Goal: Transaction & Acquisition: Purchase product/service

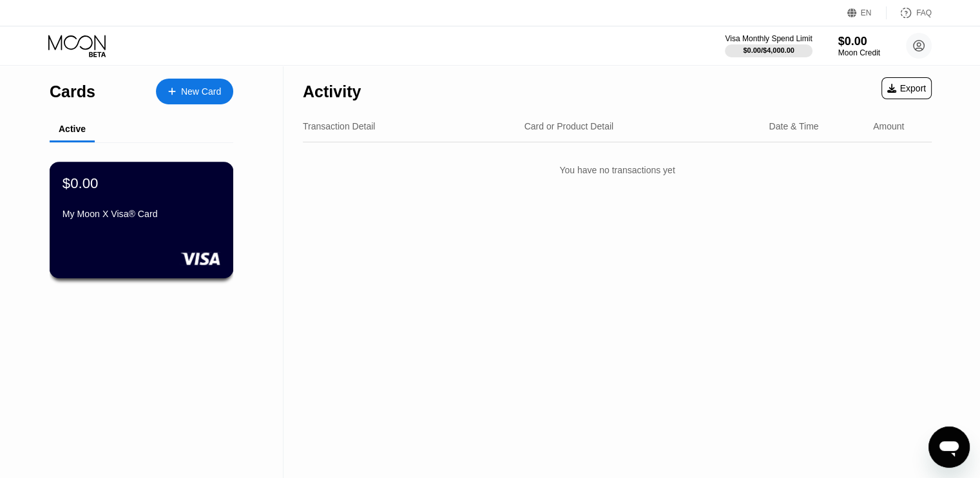
click at [186, 184] on div "$0.00" at bounding box center [141, 183] width 158 height 17
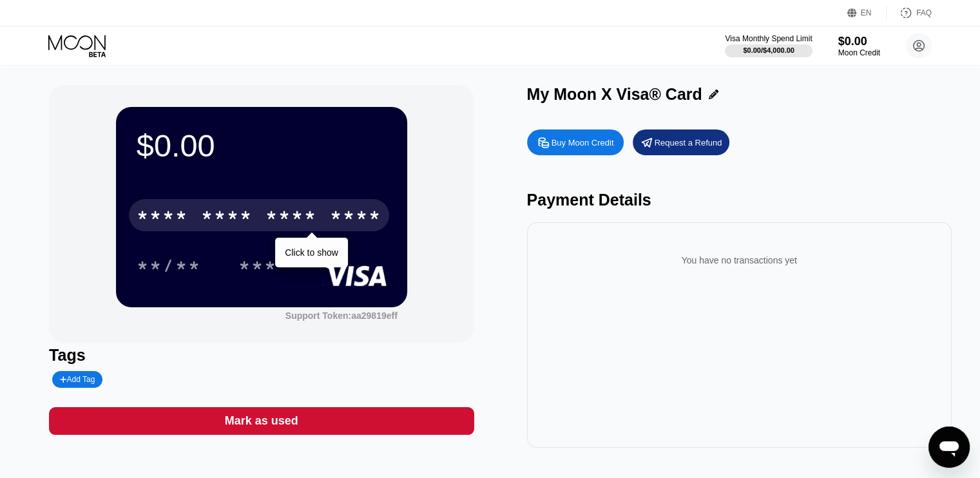
click at [255, 219] on div "* * * * * * * * * * * * ****" at bounding box center [259, 215] width 260 height 32
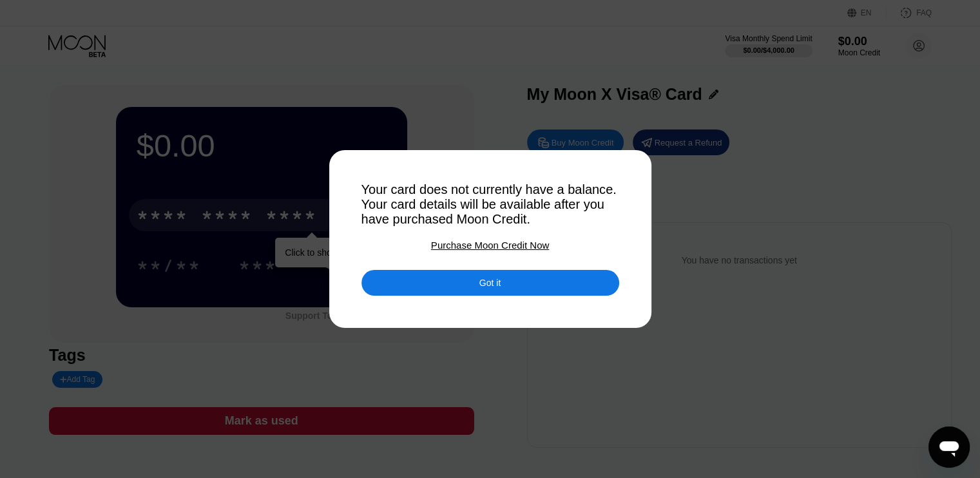
click at [473, 247] on div "Purchase Moon Credit Now" at bounding box center [490, 245] width 118 height 11
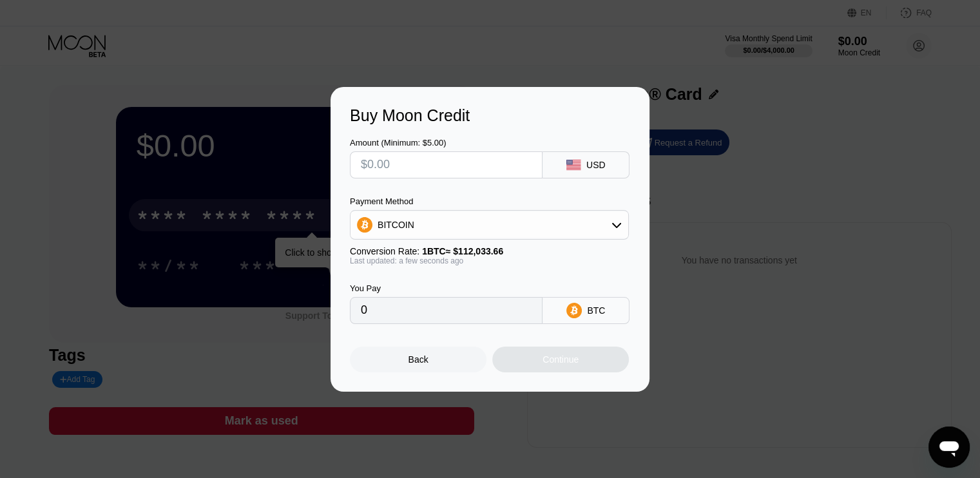
click at [466, 169] on input "text" at bounding box center [446, 165] width 171 height 26
type input "$5"
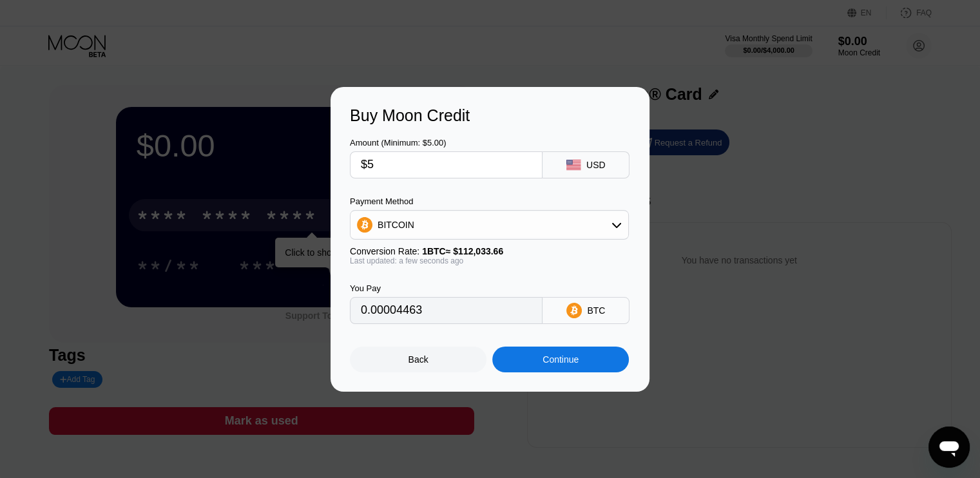
type input "0.00004463"
type input "$5"
click at [596, 164] on div "USD" at bounding box center [595, 165] width 19 height 10
click at [616, 226] on icon at bounding box center [616, 225] width 10 height 10
click at [431, 283] on span "USDT on TRON" at bounding box center [413, 288] width 65 height 10
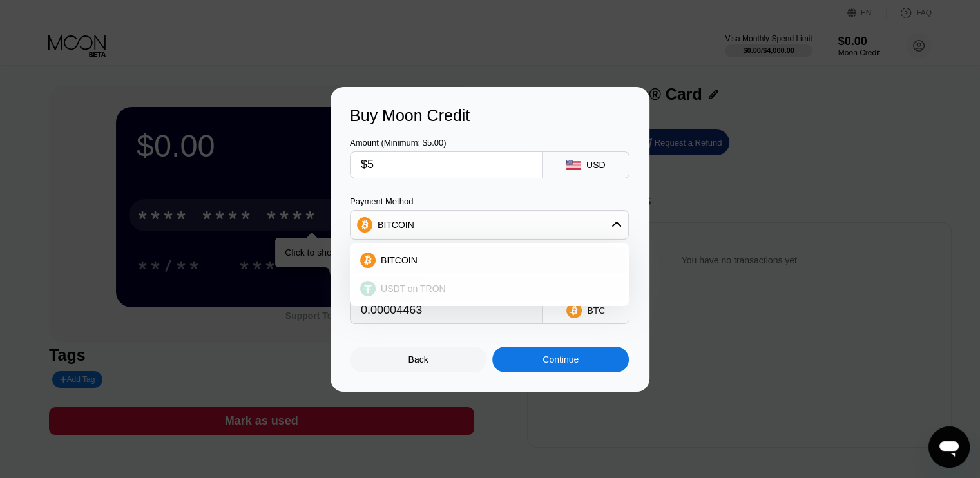
type input "5.05"
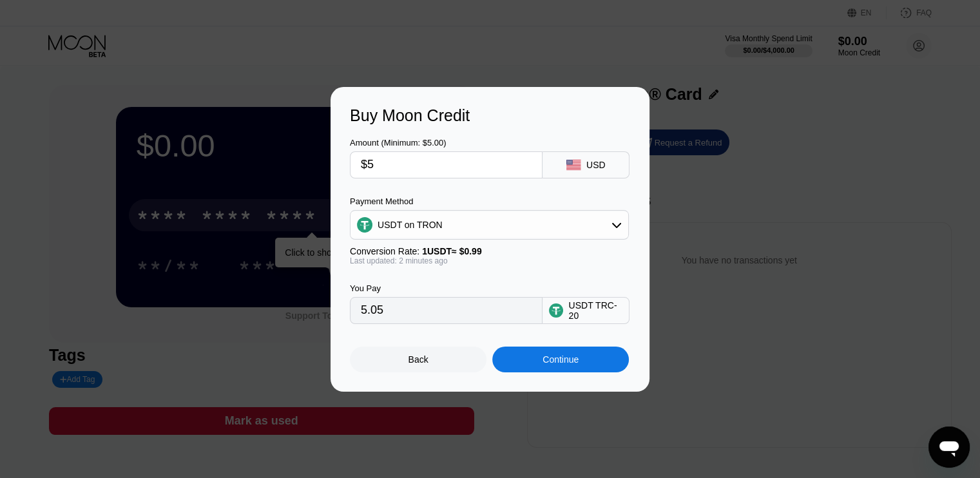
click at [559, 363] on div "Continue" at bounding box center [560, 359] width 36 height 10
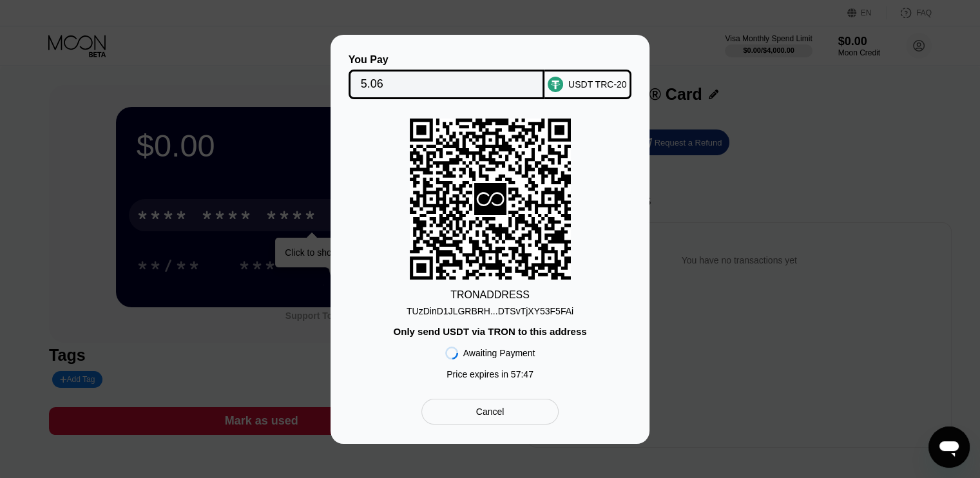
click at [515, 308] on div "TUzDinD1JLGRBRH...DTSvTjXY53F5FAi" at bounding box center [489, 311] width 167 height 10
click at [516, 226] on icon at bounding box center [490, 199] width 161 height 158
click at [501, 330] on div "Only send USDT via TRON to this address" at bounding box center [489, 331] width 193 height 11
click at [498, 417] on div "Cancel" at bounding box center [490, 412] width 28 height 12
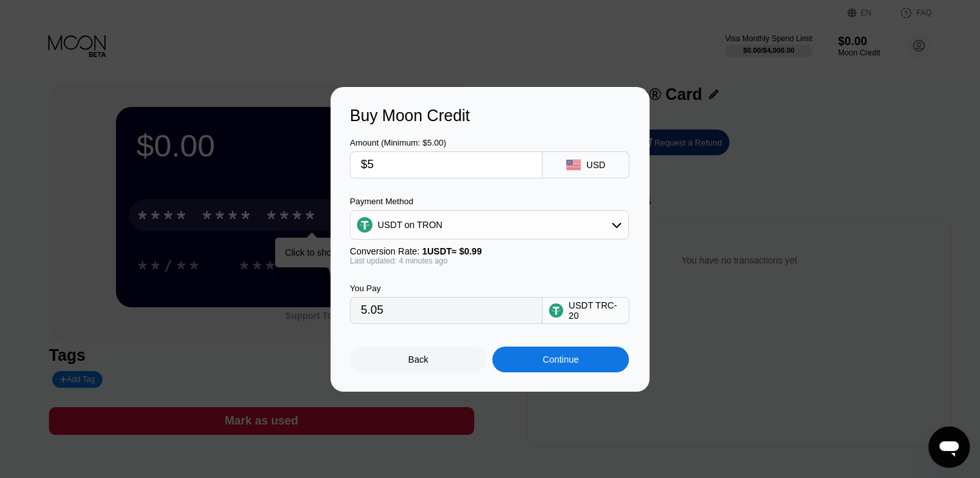
click at [409, 361] on div "Back" at bounding box center [418, 359] width 20 height 10
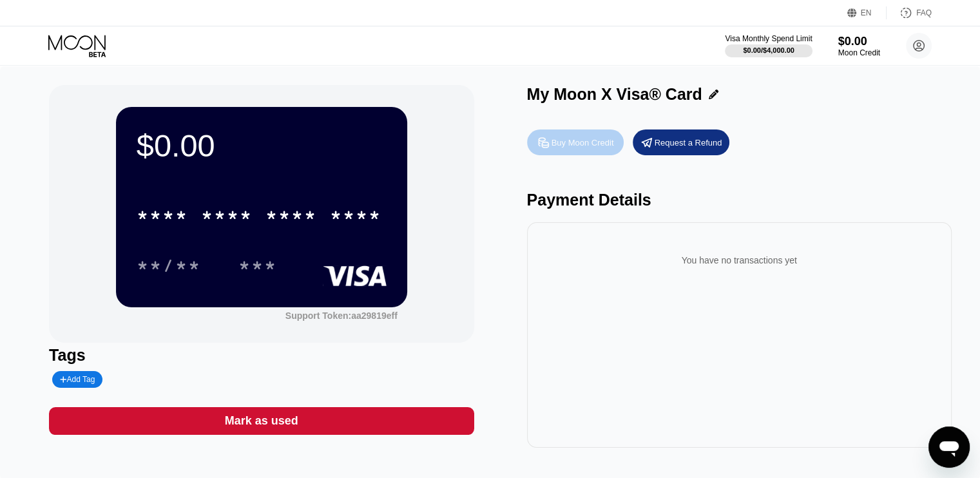
click at [567, 144] on div "Buy Moon Credit" at bounding box center [582, 142] width 62 height 11
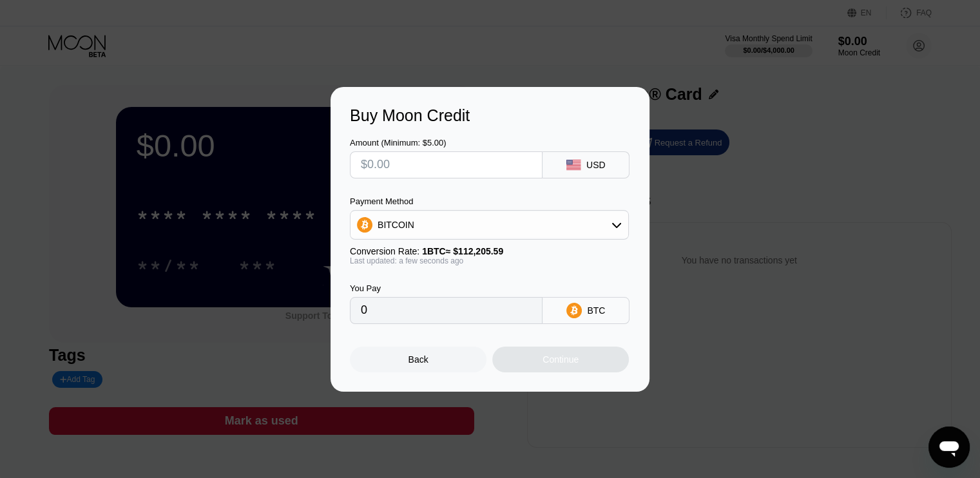
click at [500, 158] on input "text" at bounding box center [446, 165] width 171 height 26
type input "$10"
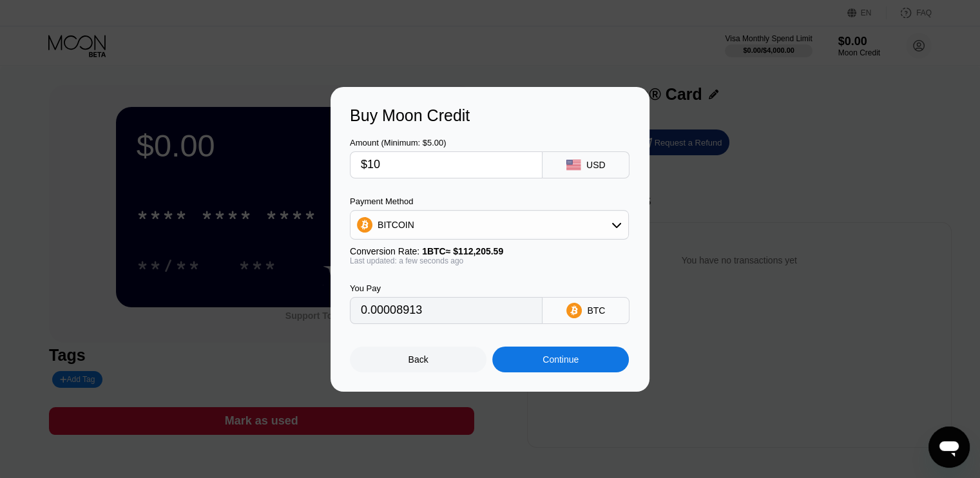
type input "0.00008913"
type input "$10"
click at [616, 229] on icon at bounding box center [616, 225] width 10 height 10
click at [422, 282] on div "USDT on TRON" at bounding box center [489, 289] width 271 height 26
type input "10.10"
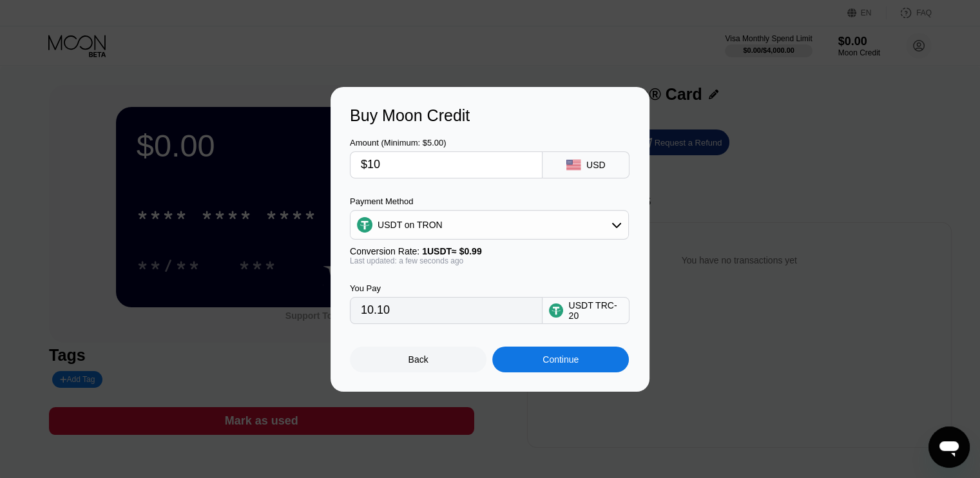
click at [421, 311] on input "10.10" at bounding box center [446, 311] width 171 height 26
click at [542, 354] on div "Continue" at bounding box center [560, 359] width 137 height 26
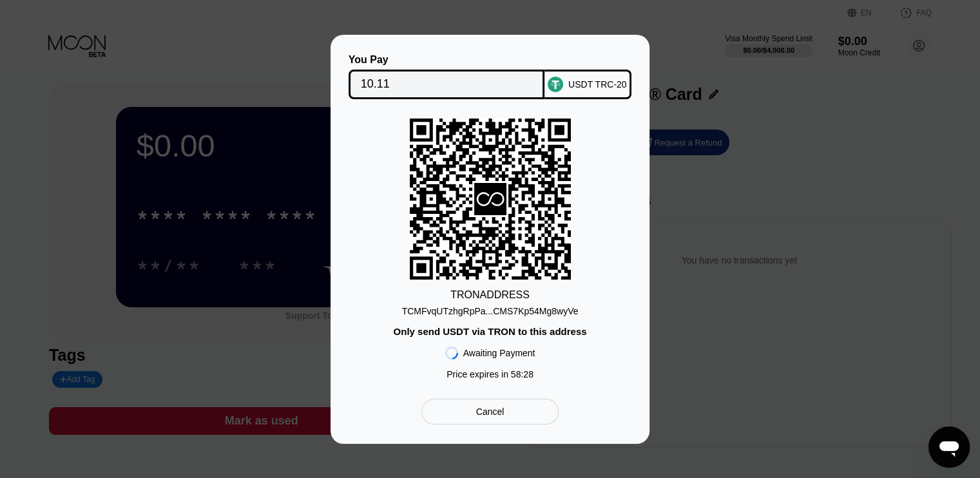
click at [506, 309] on div "TCMFvqUTzhgRpPa...CMS7Kp54Mg8wyVe" at bounding box center [490, 311] width 176 height 10
click at [555, 190] on icon at bounding box center [490, 199] width 161 height 158
click at [527, 310] on div "TCMFvqUTzhgRpPa...CMS7Kp54Mg8wyVe" at bounding box center [490, 311] width 176 height 10
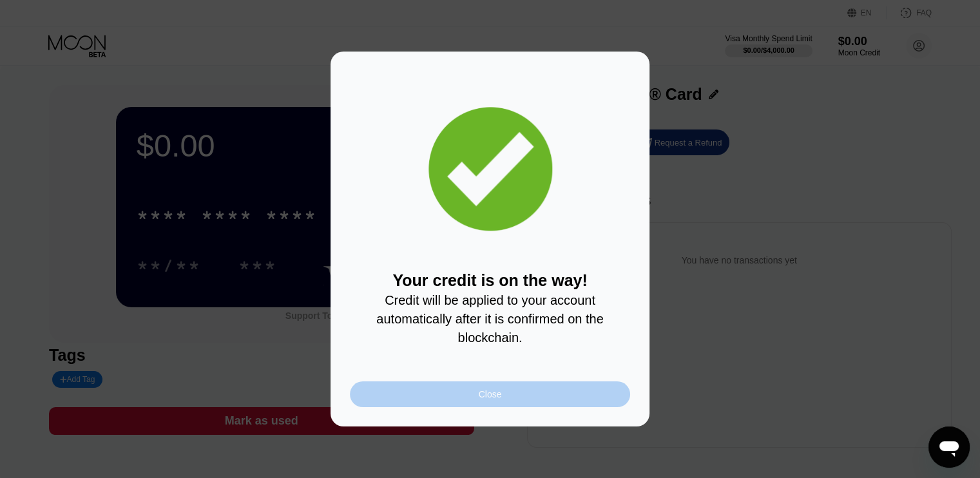
click at [521, 393] on div "Close" at bounding box center [490, 394] width 280 height 26
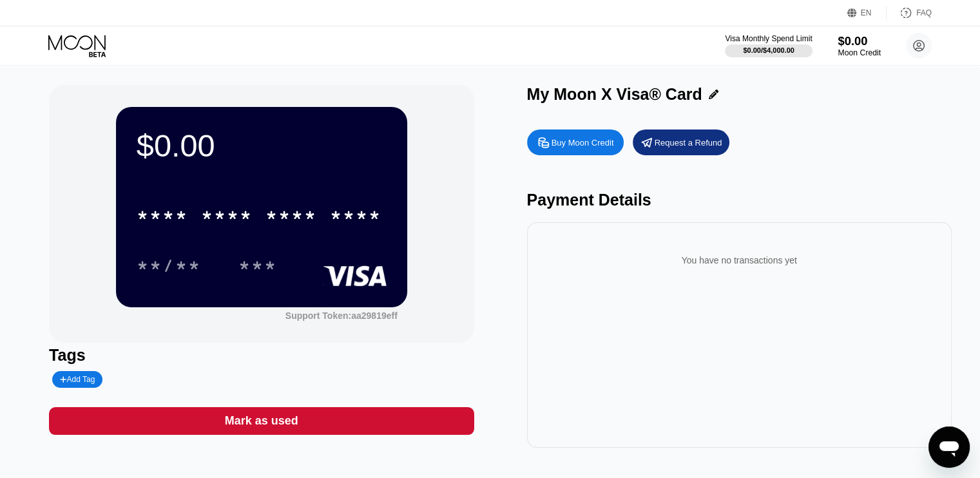
click at [847, 50] on div "Moon Credit" at bounding box center [858, 52] width 43 height 9
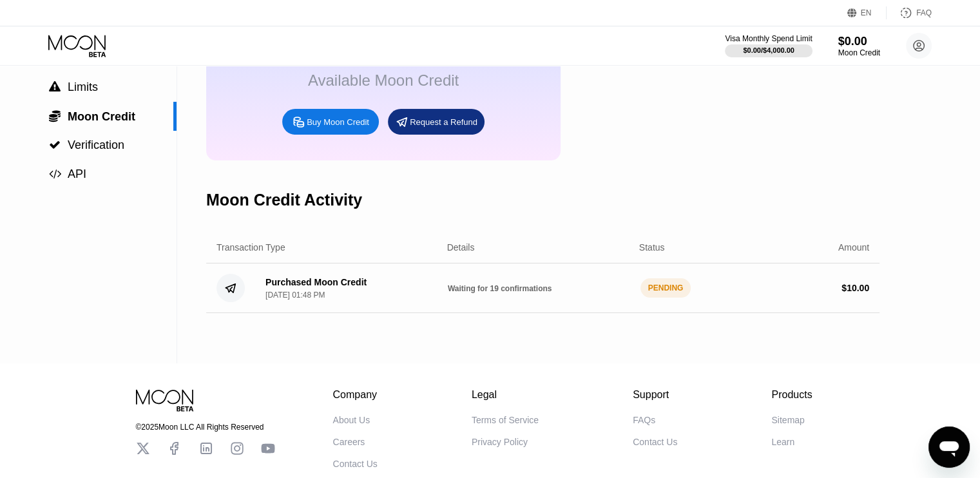
scroll to position [129, 0]
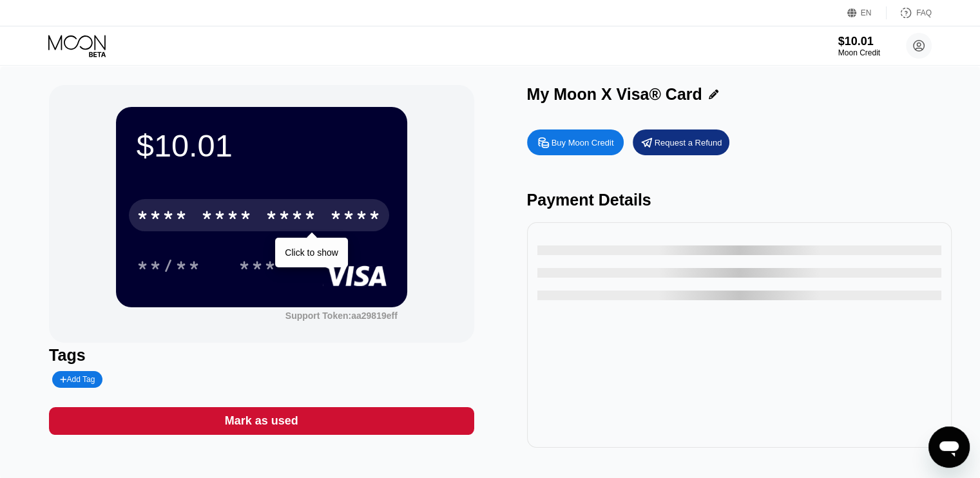
click at [239, 227] on div "* * * *" at bounding box center [227, 217] width 52 height 21
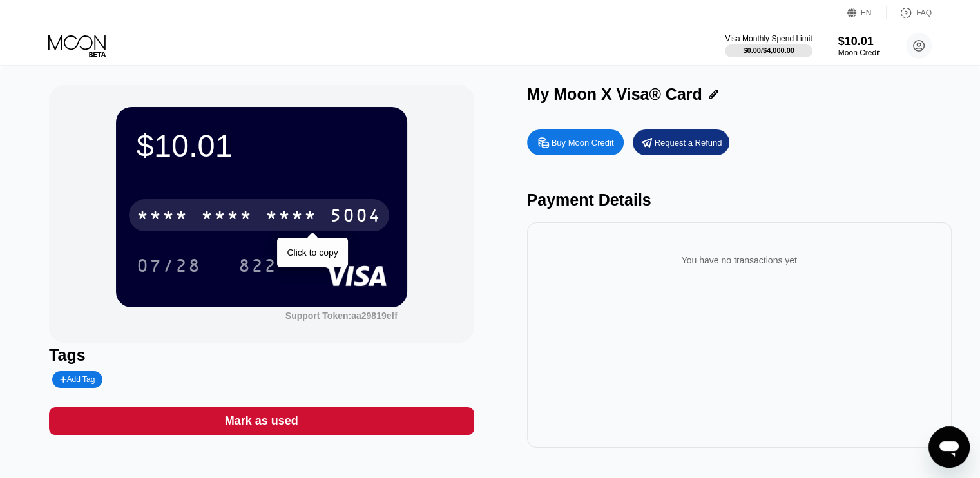
click at [276, 213] on div "* * * *" at bounding box center [291, 217] width 52 height 21
click at [280, 231] on div "[CREDIT_CARD_NUMBER]" at bounding box center [259, 215] width 260 height 32
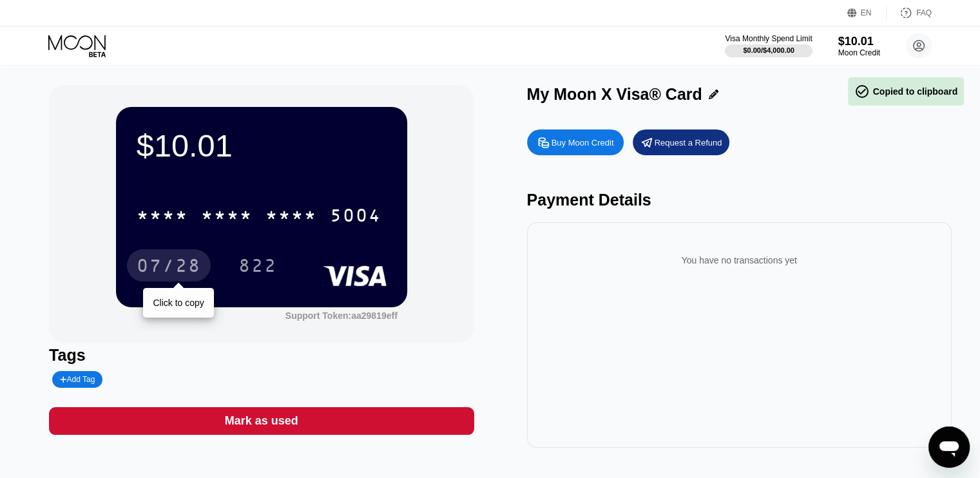
click at [193, 263] on div "07/28" at bounding box center [169, 267] width 64 height 21
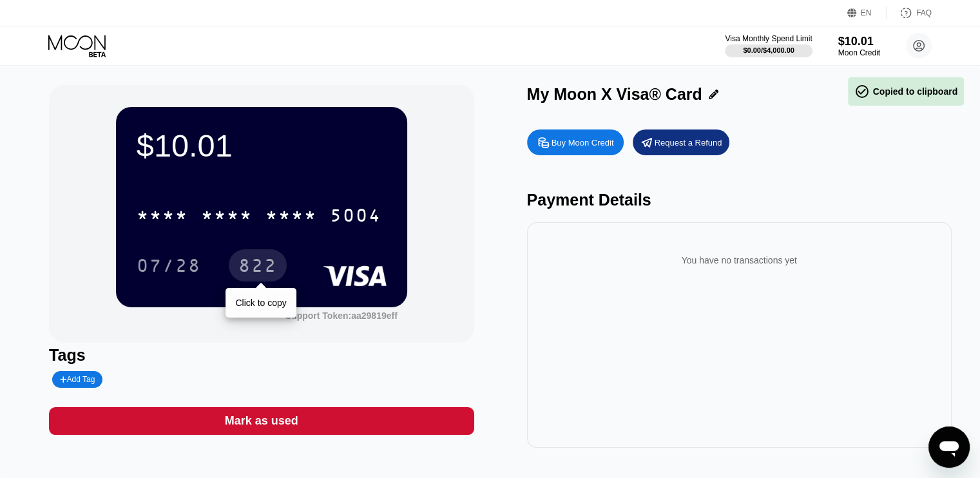
click at [240, 270] on div "822" at bounding box center [257, 267] width 39 height 21
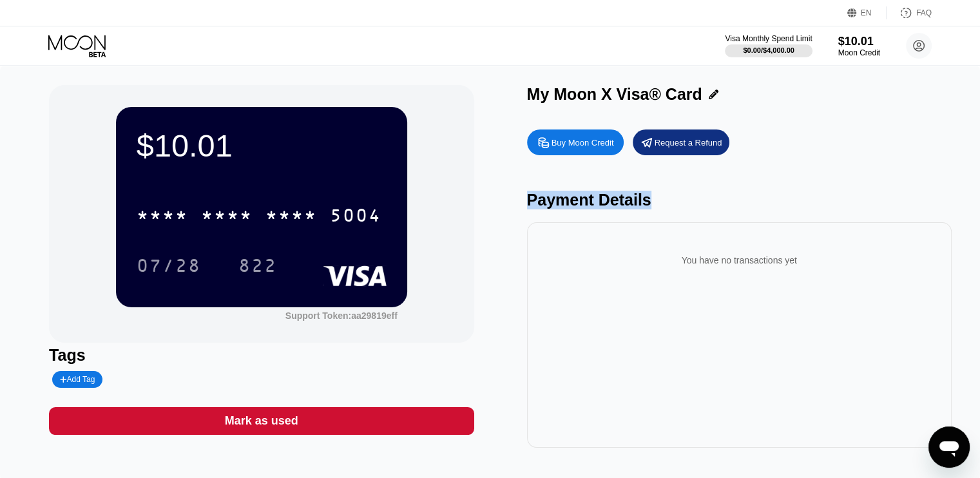
drag, startPoint x: 528, startPoint y: 205, endPoint x: 648, endPoint y: 206, distance: 120.4
click at [648, 206] on div "Payment Details" at bounding box center [739, 200] width 424 height 19
drag, startPoint x: 527, startPoint y: 205, endPoint x: 648, endPoint y: 206, distance: 121.1
click at [648, 206] on div "Payment Details" at bounding box center [739, 200] width 424 height 19
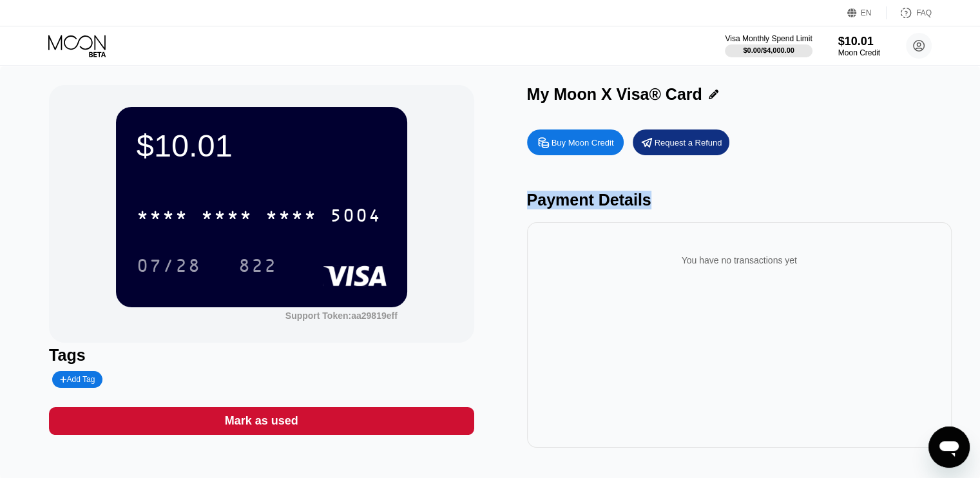
click at [626, 203] on div "Payment Details" at bounding box center [739, 200] width 424 height 19
drag, startPoint x: 596, startPoint y: 203, endPoint x: 651, endPoint y: 205, distance: 55.4
click at [651, 205] on div "Payment Details" at bounding box center [739, 200] width 424 height 19
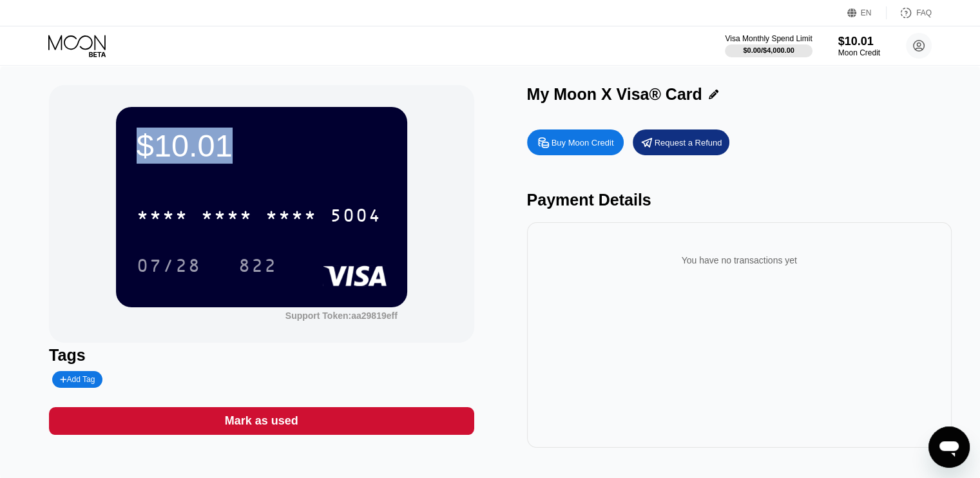
drag, startPoint x: 137, startPoint y: 146, endPoint x: 247, endPoint y: 150, distance: 110.2
click at [247, 150] on div "$10.01" at bounding box center [262, 146] width 250 height 36
click at [230, 148] on div "$10.01" at bounding box center [262, 146] width 250 height 36
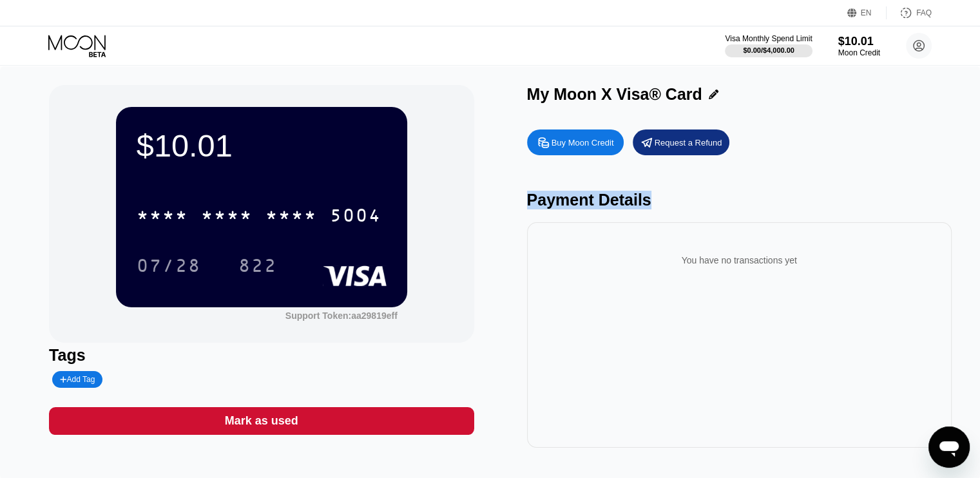
drag, startPoint x: 528, startPoint y: 203, endPoint x: 645, endPoint y: 200, distance: 116.6
click at [645, 200] on div "Payment Details" at bounding box center [739, 200] width 424 height 19
click at [646, 203] on div "Payment Details" at bounding box center [739, 200] width 424 height 19
click at [924, 45] on circle at bounding box center [918, 46] width 26 height 26
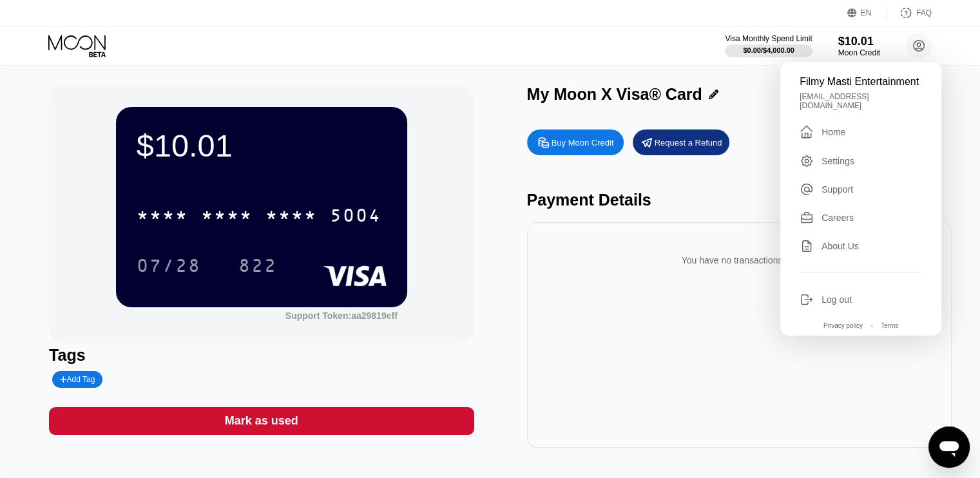
click at [828, 189] on div "Filmy Masti Entertainment filmymastientertainment48@gmail.com  Home Settings S…" at bounding box center [860, 199] width 161 height 274
click at [832, 166] on div "Settings" at bounding box center [837, 161] width 33 height 10
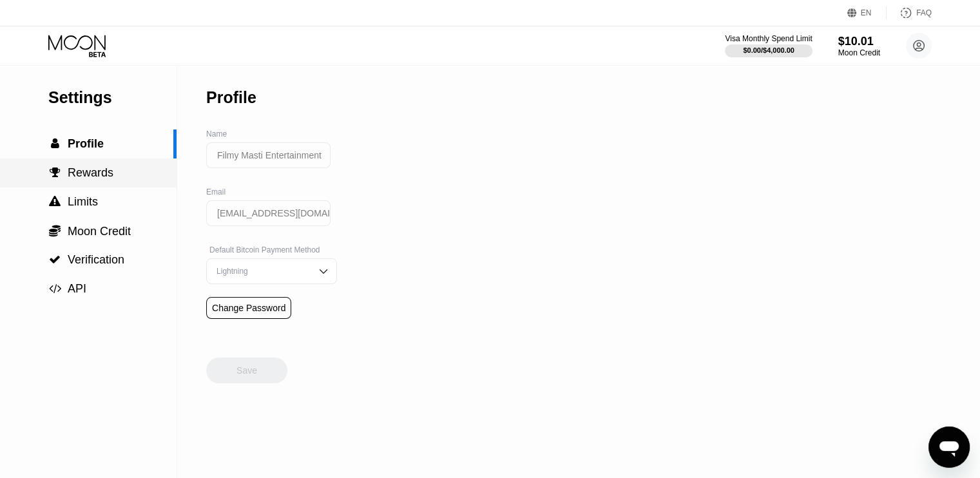
click at [117, 180] on div " Rewards" at bounding box center [88, 173] width 176 height 14
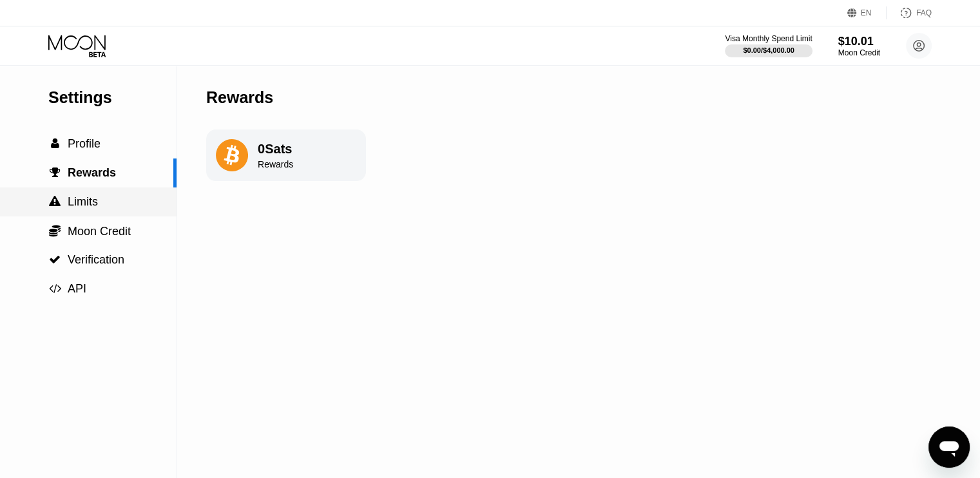
click at [98, 205] on div " Limits" at bounding box center [88, 202] width 176 height 14
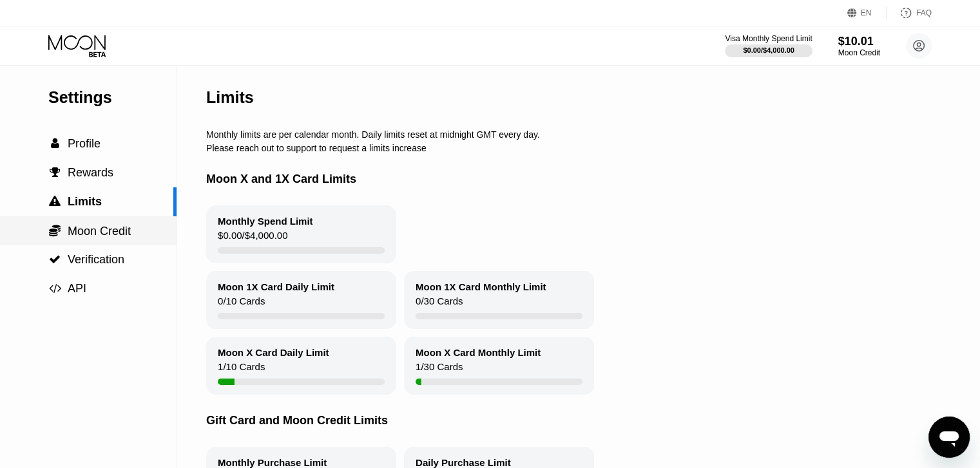
click at [128, 238] on span "Moon Credit" at bounding box center [99, 231] width 63 height 13
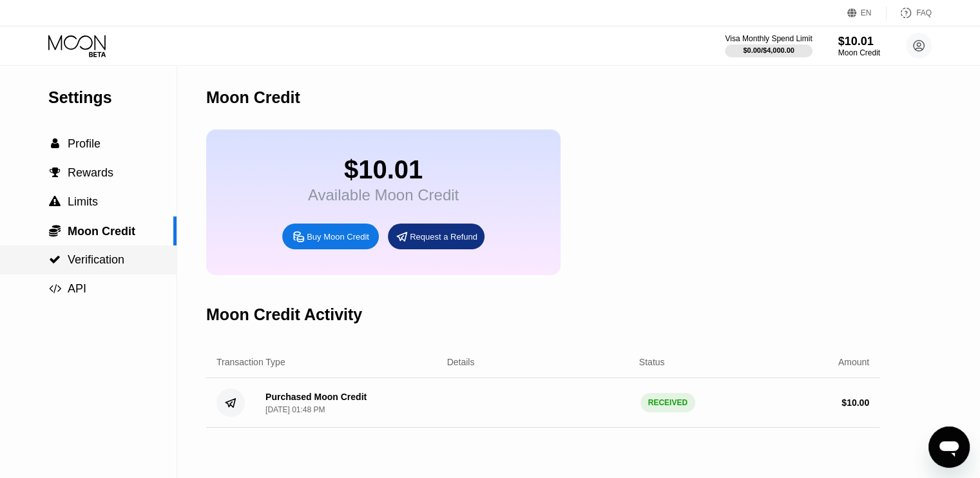
click at [134, 263] on div " Verification" at bounding box center [88, 260] width 176 height 14
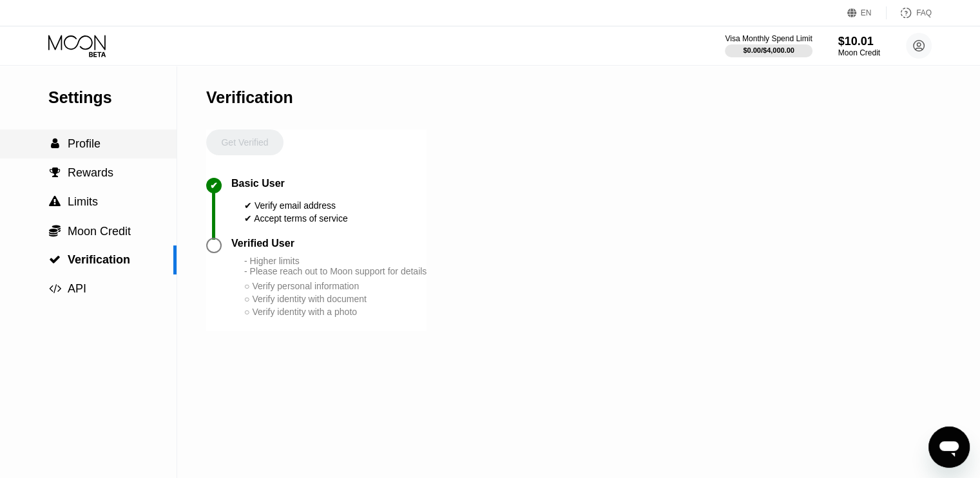
click at [132, 156] on div " Profile" at bounding box center [88, 143] width 176 height 29
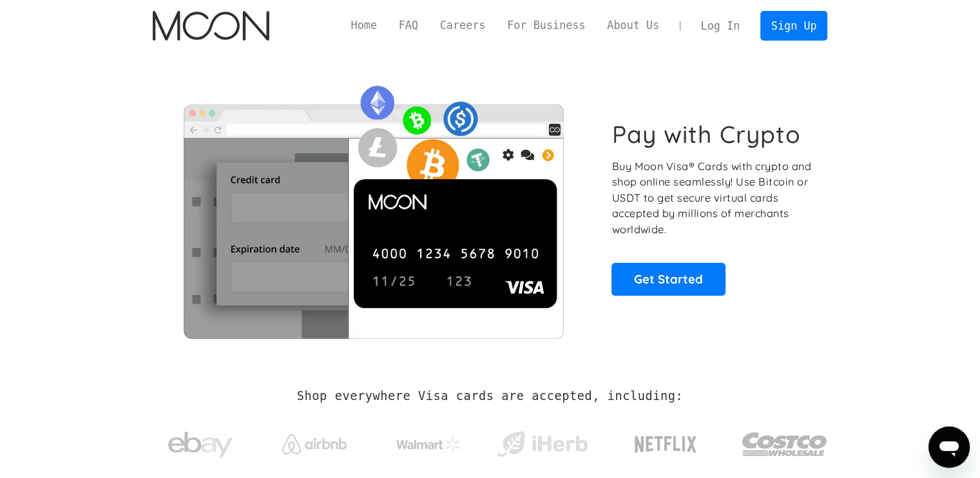
click at [728, 28] on link "Log In" at bounding box center [720, 26] width 61 height 28
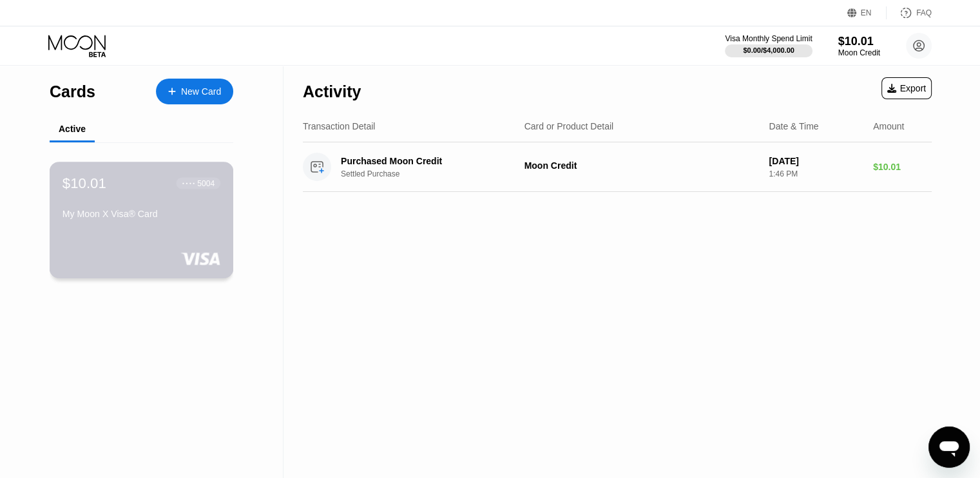
click at [139, 244] on div "$10.01 ● ● ● ● 5004 My Moon X Visa® Card" at bounding box center [142, 220] width 184 height 117
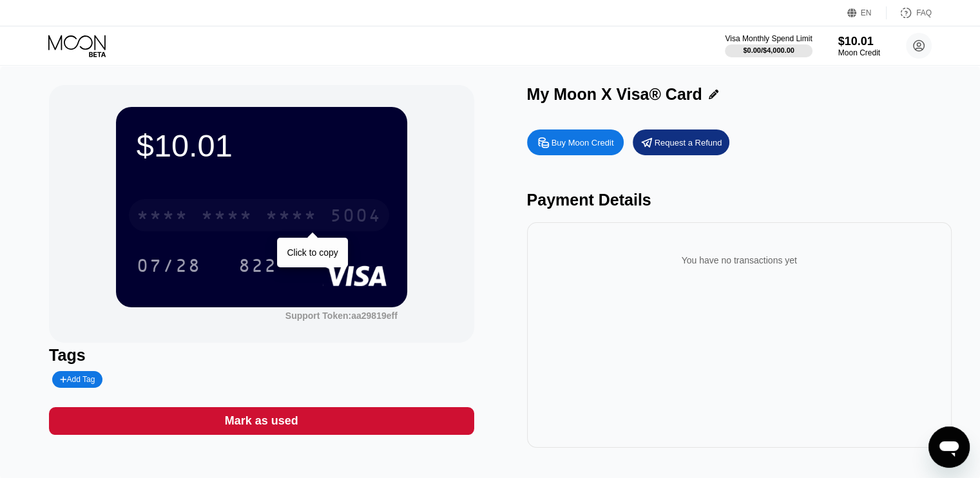
click at [258, 217] on div "* * * * * * * * * * * * 5004" at bounding box center [259, 215] width 260 height 32
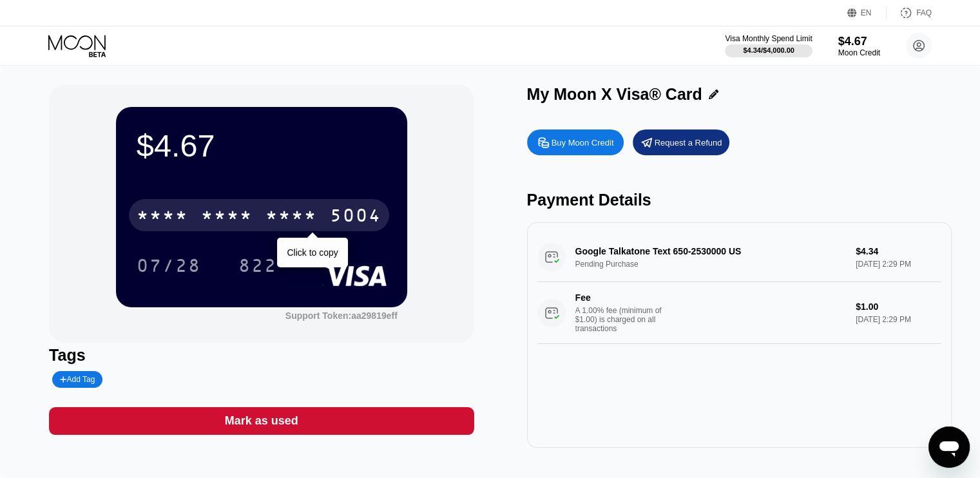
click at [307, 213] on div "* * * *" at bounding box center [291, 217] width 52 height 21
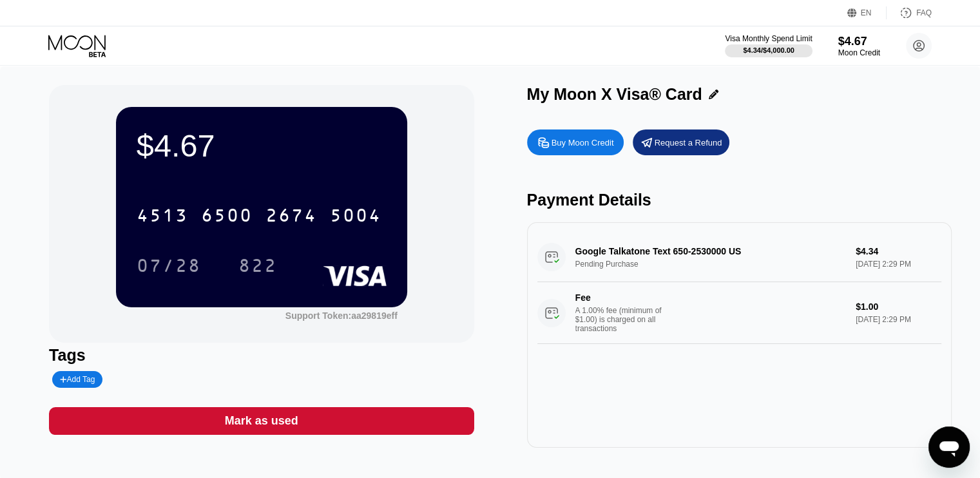
drag, startPoint x: 675, startPoint y: 252, endPoint x: 799, endPoint y: 253, distance: 124.3
click at [799, 253] on div "Google Talkatone Text 650-2530000 US Pending Purchase $4.34 [DATE] 2:29 PM Fee …" at bounding box center [739, 287] width 404 height 111
drag, startPoint x: 525, startPoint y: 95, endPoint x: 719, endPoint y: 95, distance: 193.8
click at [719, 95] on div "$4.67 4513 6500 2674 5004 07/28 822 Support Token: aa29819eff Tags Add Tag Mark…" at bounding box center [490, 266] width 882 height 363
drag, startPoint x: 533, startPoint y: 97, endPoint x: 753, endPoint y: 96, distance: 219.6
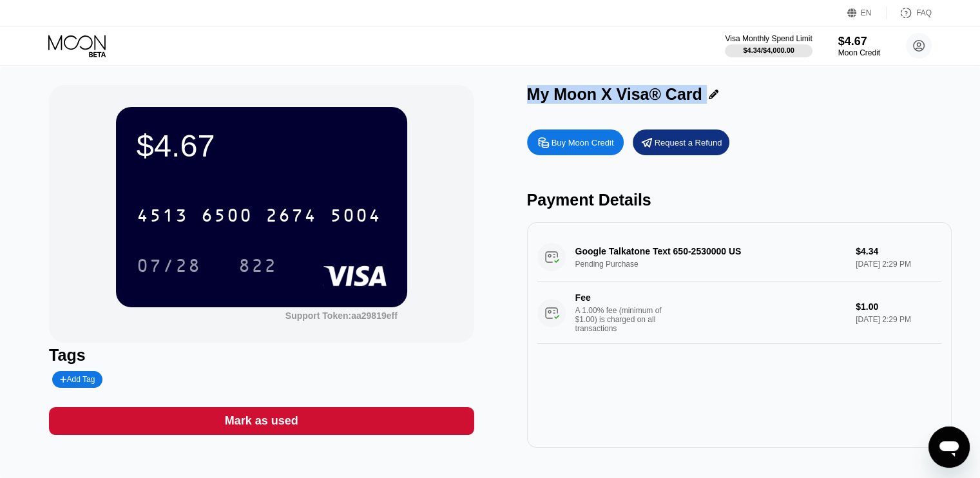
click at [753, 96] on div "My Moon X Visa® Card" at bounding box center [739, 94] width 424 height 19
click at [688, 96] on div "My Moon X Visa® Card" at bounding box center [614, 94] width 175 height 19
click at [696, 97] on div "My Moon X Visa® Card" at bounding box center [614, 94] width 175 height 19
click at [695, 95] on div "My Moon X Visa® Card" at bounding box center [614, 94] width 175 height 19
